Goal: Find specific page/section: Find specific page/section

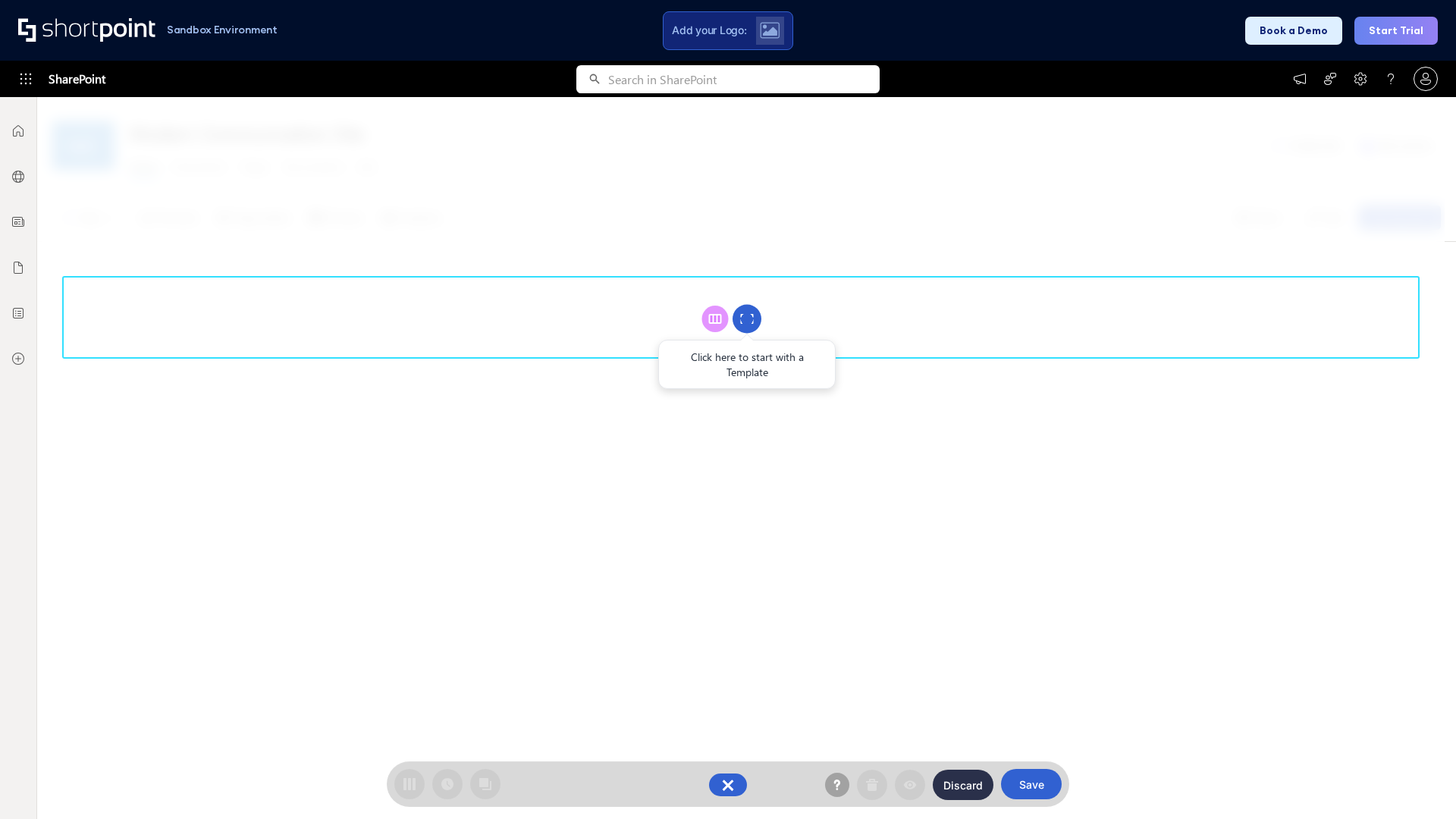
click at [747, 318] on circle at bounding box center [746, 319] width 29 height 29
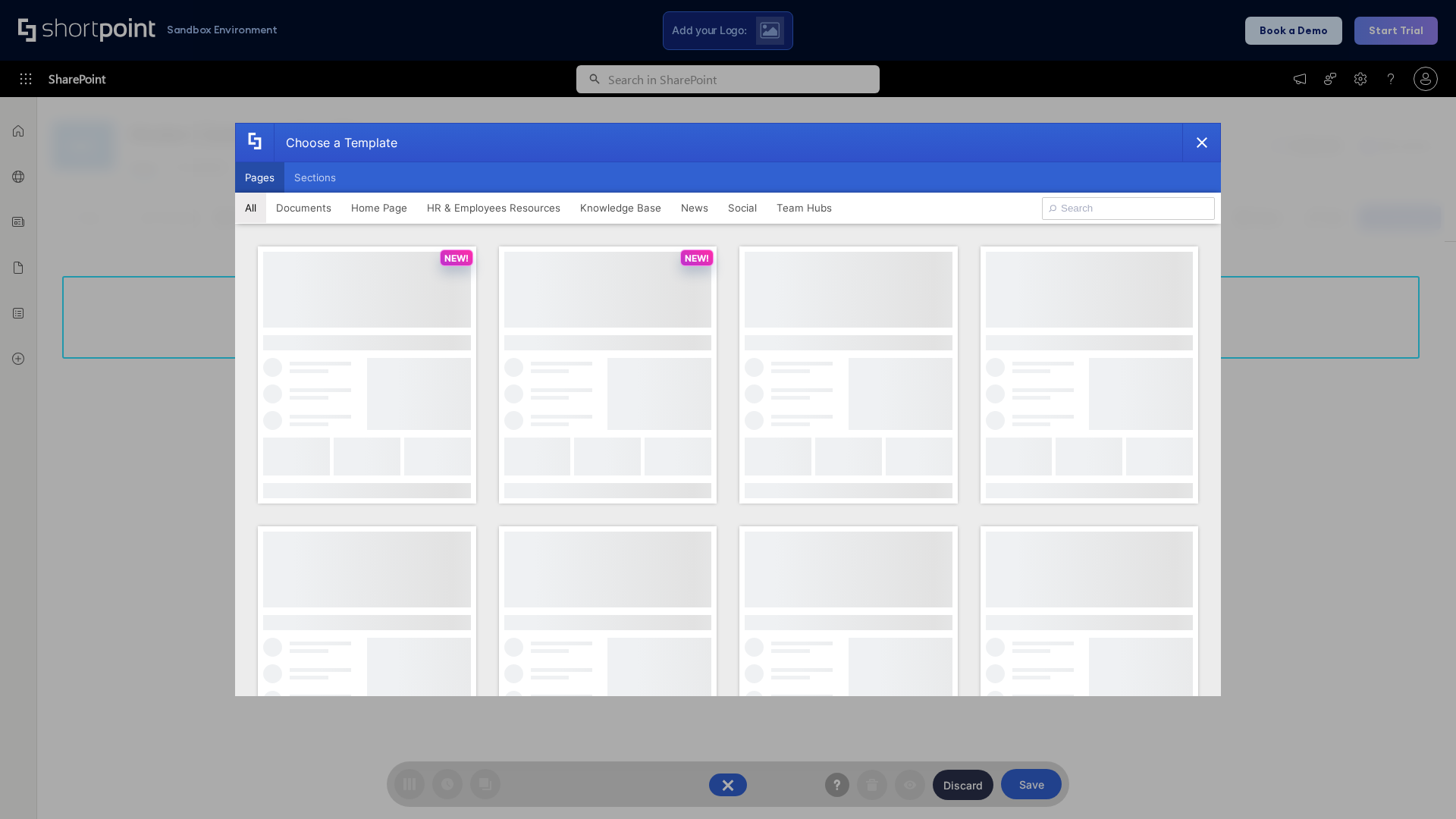
click at [260, 177] on button "Pages" at bounding box center [260, 177] width 49 height 30
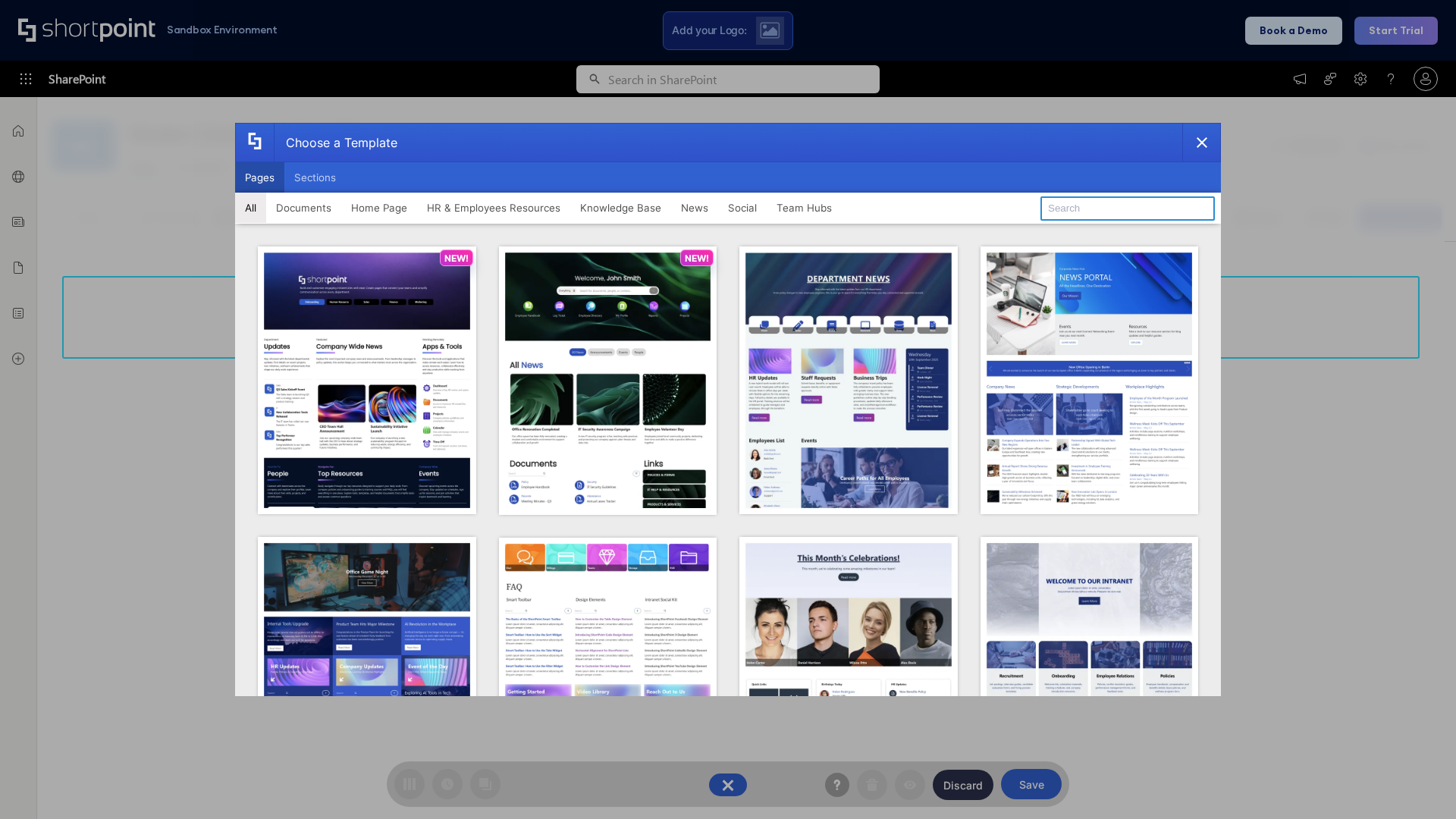
type input "Documents 3"
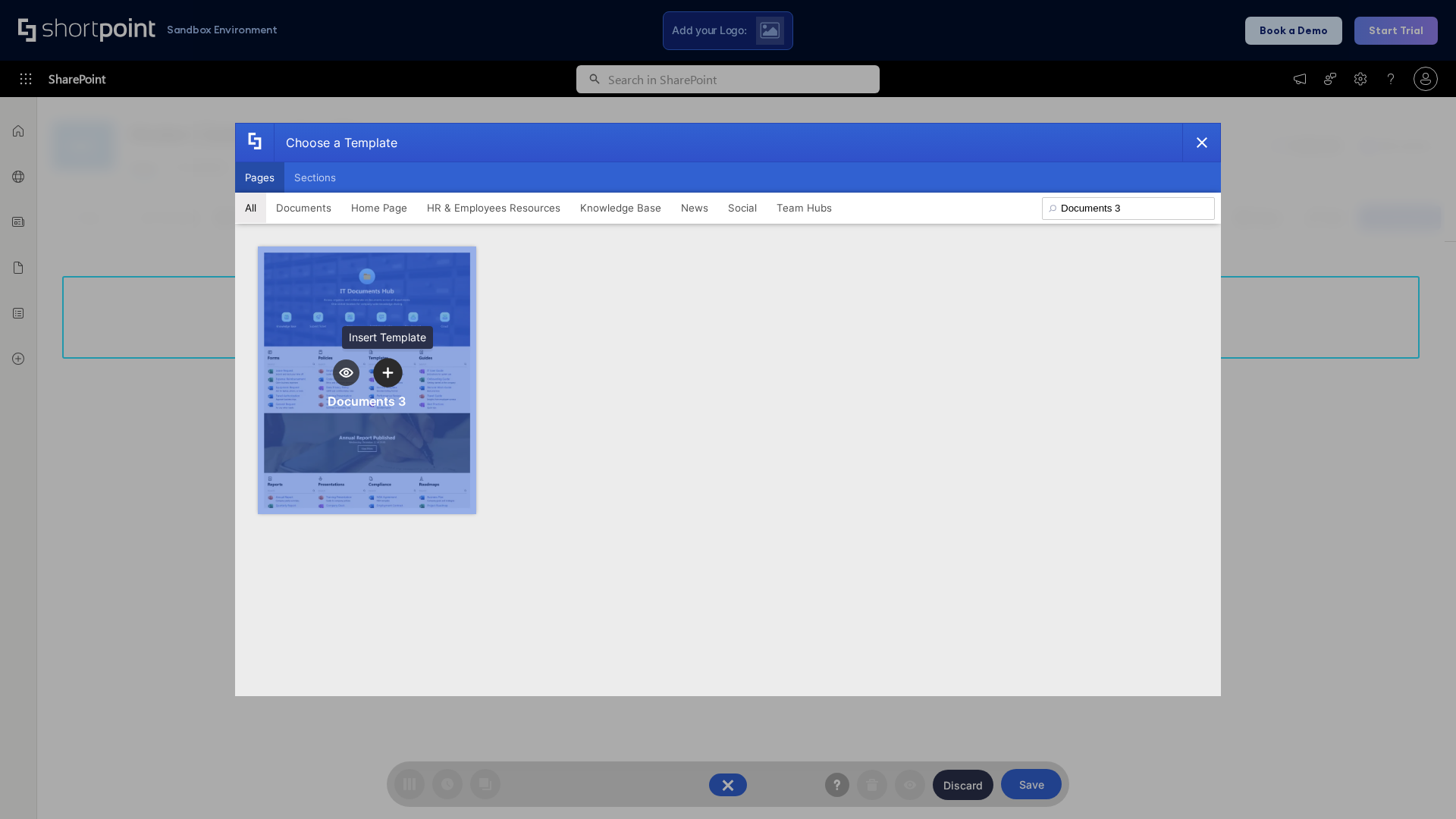
click at [388, 372] on icon "template selector" at bounding box center [388, 372] width 11 height 11
